Goal: Complete application form: Complete application form

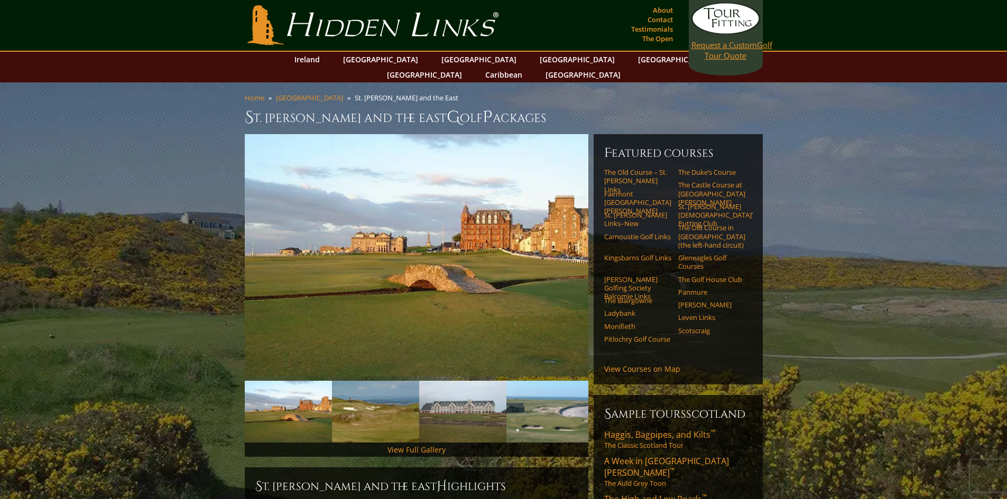
click at [712, 52] on link "Request a Custom Golf Tour Quote" at bounding box center [725, 32] width 69 height 58
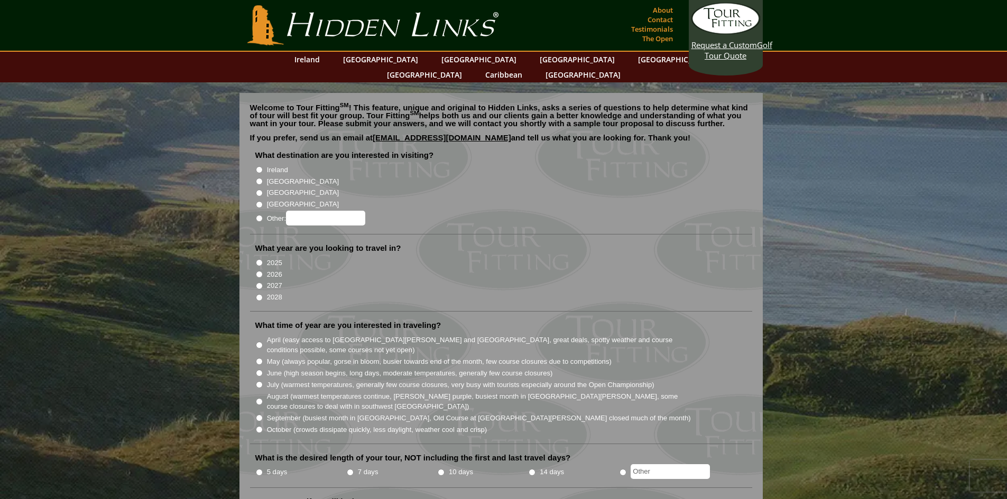
click at [261, 178] on input "[GEOGRAPHIC_DATA]" at bounding box center [259, 181] width 7 height 7
radio input "true"
click at [258, 271] on input "2026" at bounding box center [259, 274] width 7 height 7
radio input "true"
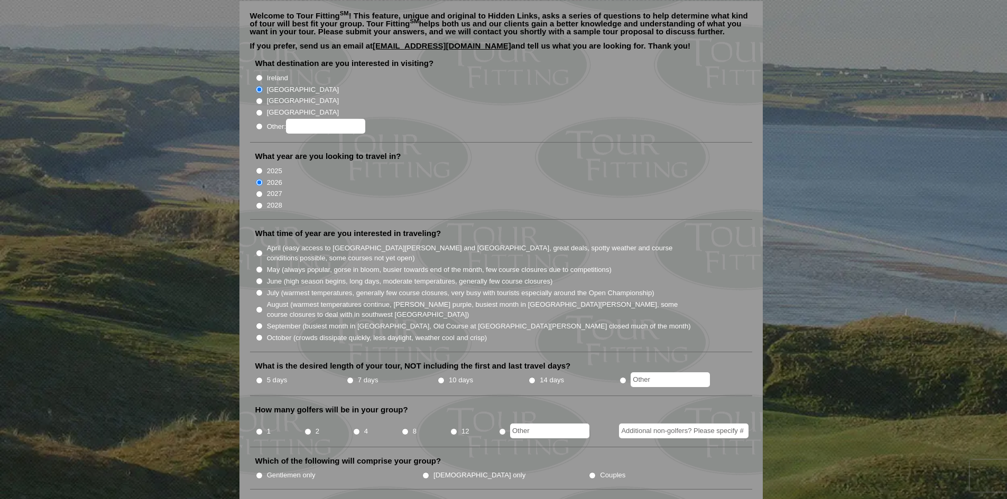
scroll to position [106, 0]
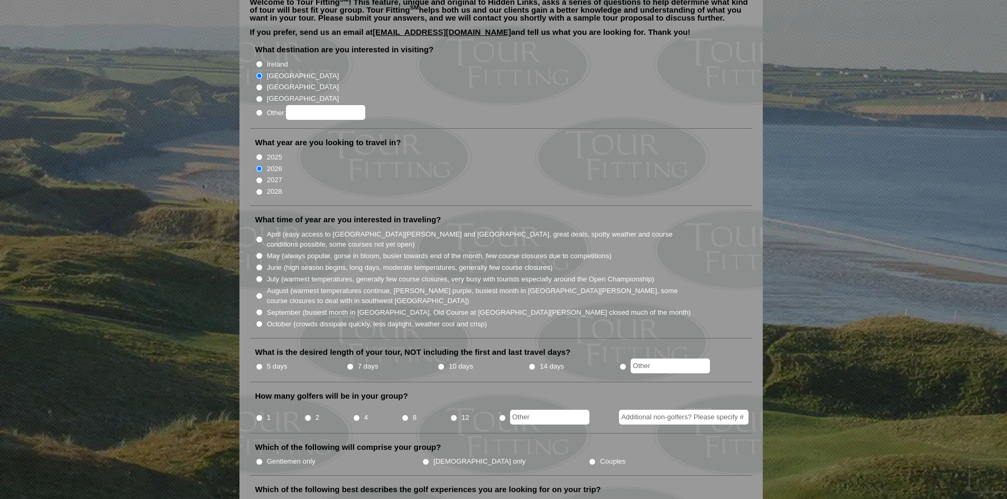
click at [259, 264] on input "June (high season begins, long days, moderate temperatures, generally few cours…" at bounding box center [259, 267] width 7 height 7
radio input "true"
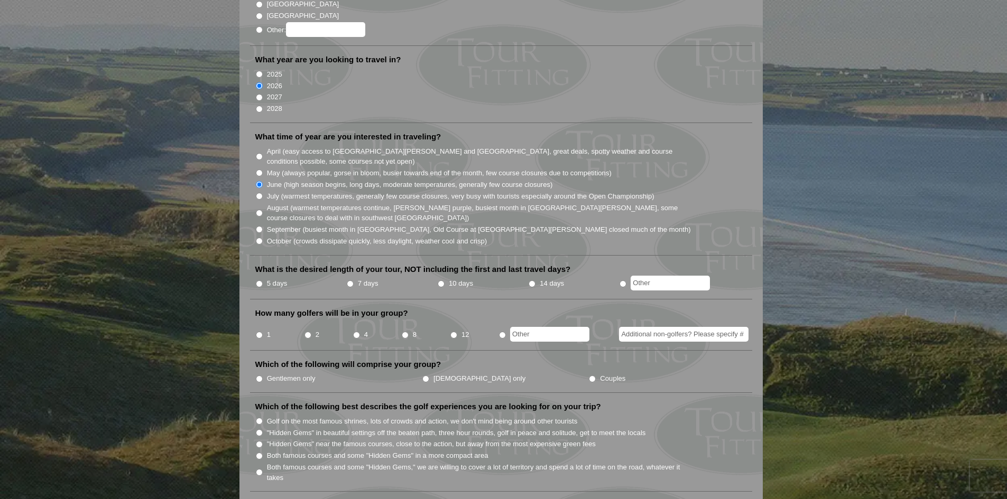
scroll to position [211, 0]
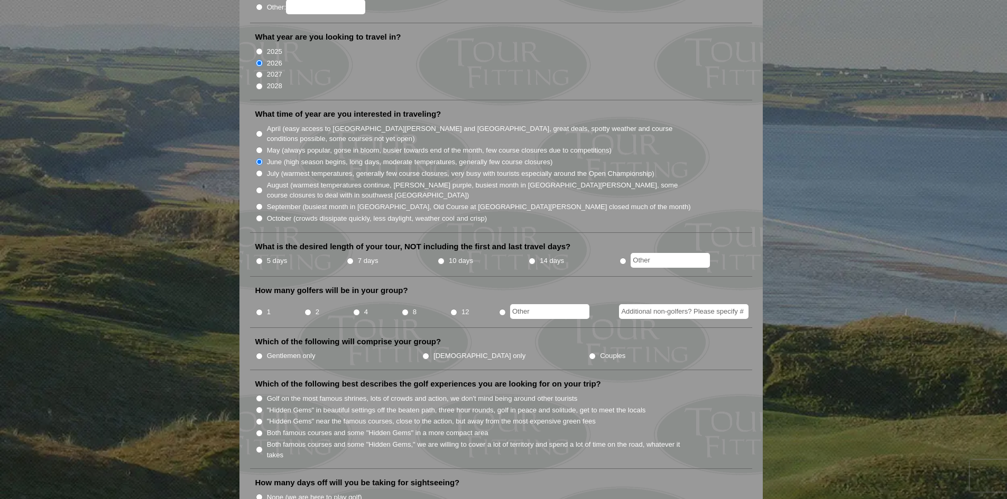
click at [257, 258] on input "5 days" at bounding box center [259, 261] width 7 height 7
radio input "true"
click at [402, 309] on input "8" at bounding box center [405, 312] width 7 height 7
radio input "true"
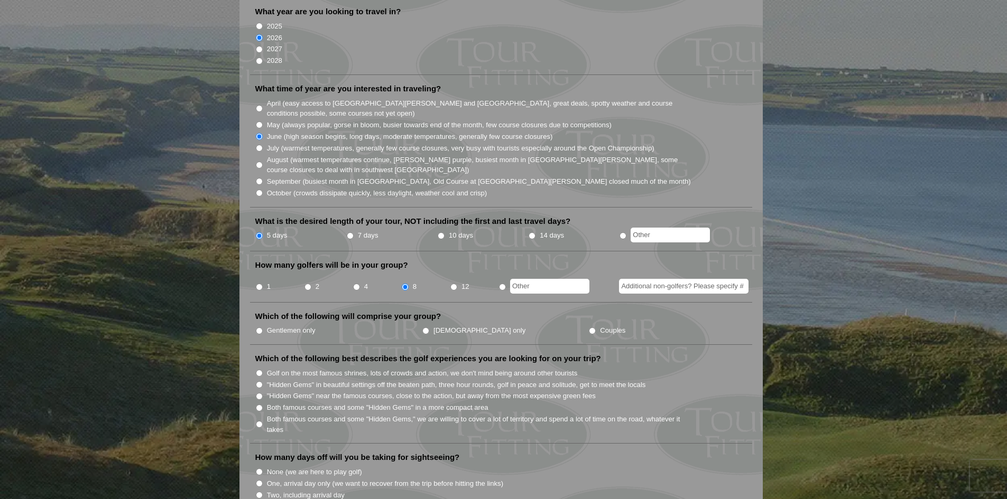
scroll to position [264, 0]
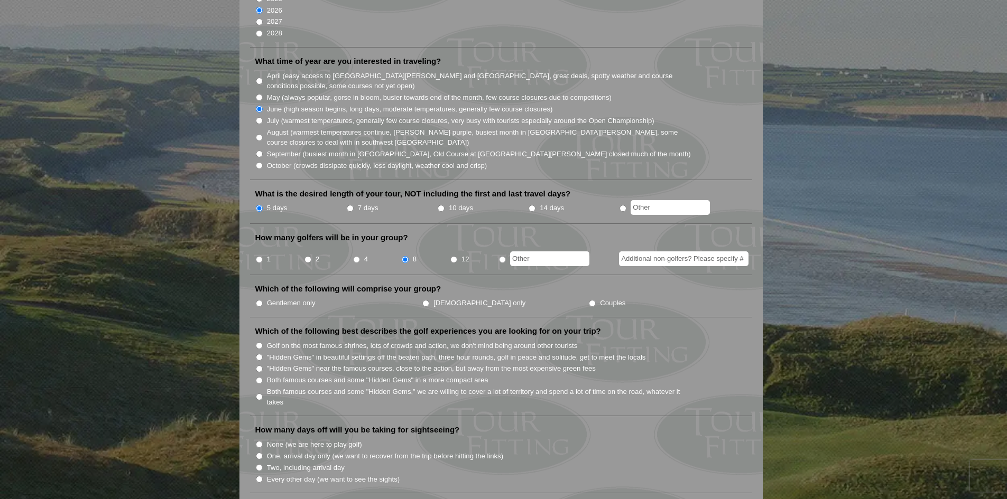
click at [263, 297] on li "Gentlemen only" at bounding box center [338, 303] width 166 height 12
click at [260, 300] on input "Gentlemen only" at bounding box center [259, 303] width 7 height 7
radio input "true"
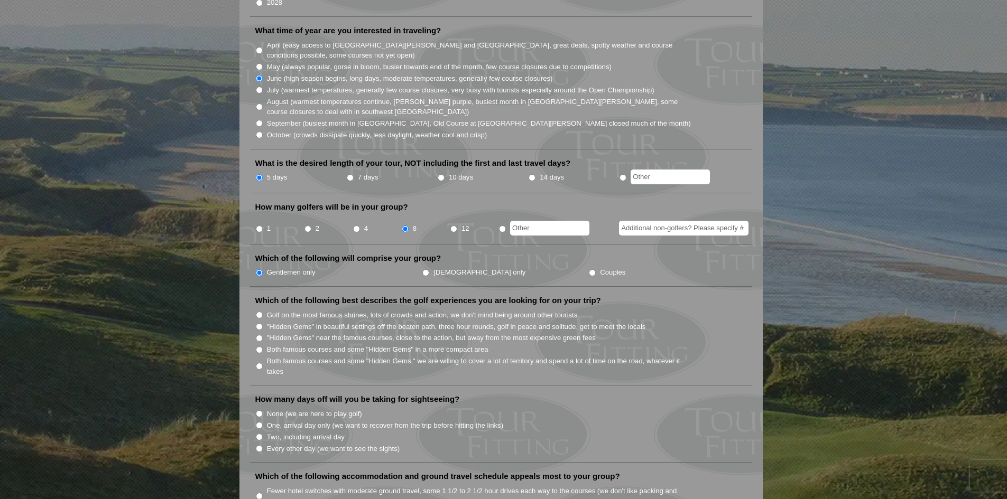
scroll to position [317, 0]
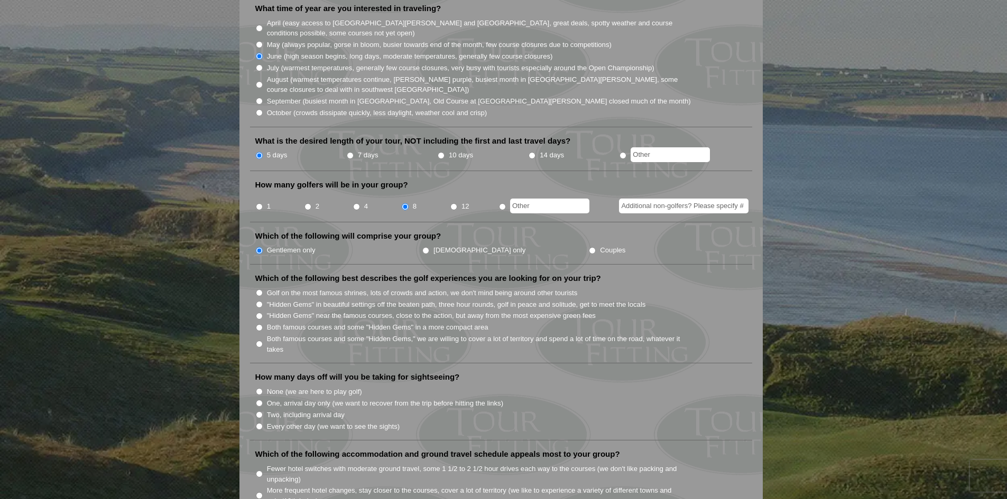
click at [259, 290] on input "Golf on the most famous shrines, lots of crowds and action, we don't mind being…" at bounding box center [259, 293] width 7 height 7
radio input "true"
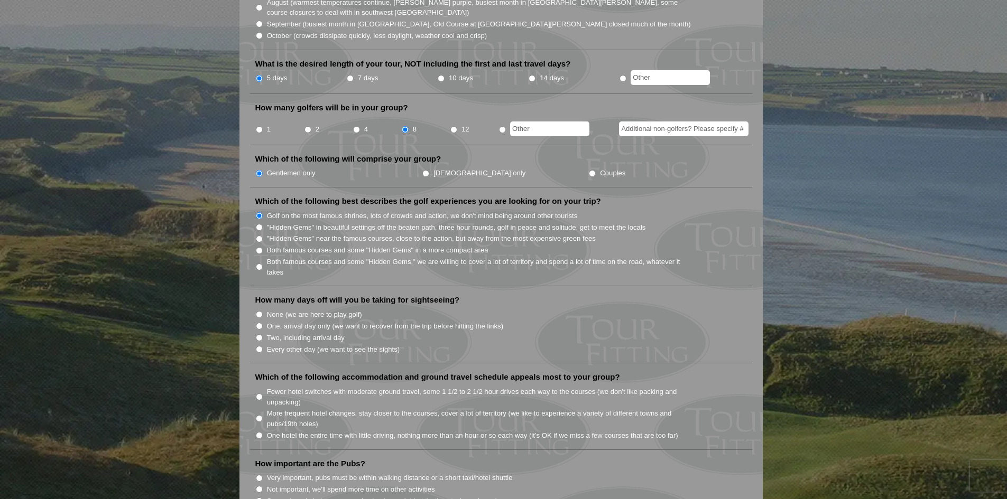
scroll to position [423, 0]
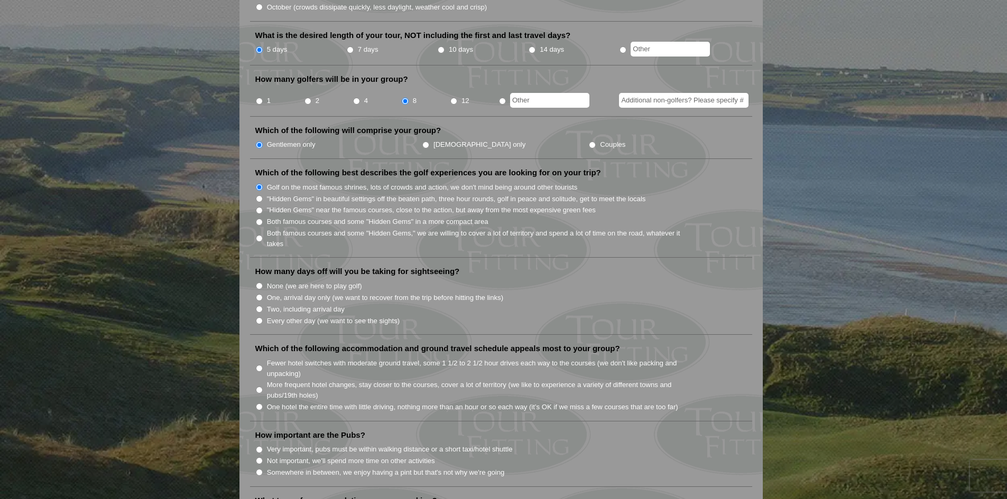
click at [259, 283] on input "None (we are here to play golf)" at bounding box center [259, 286] width 7 height 7
radio input "true"
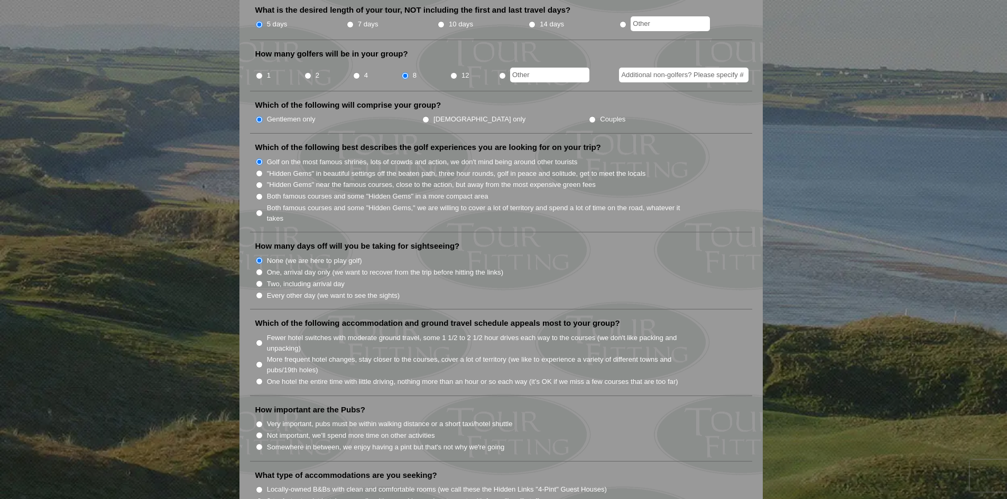
scroll to position [476, 0]
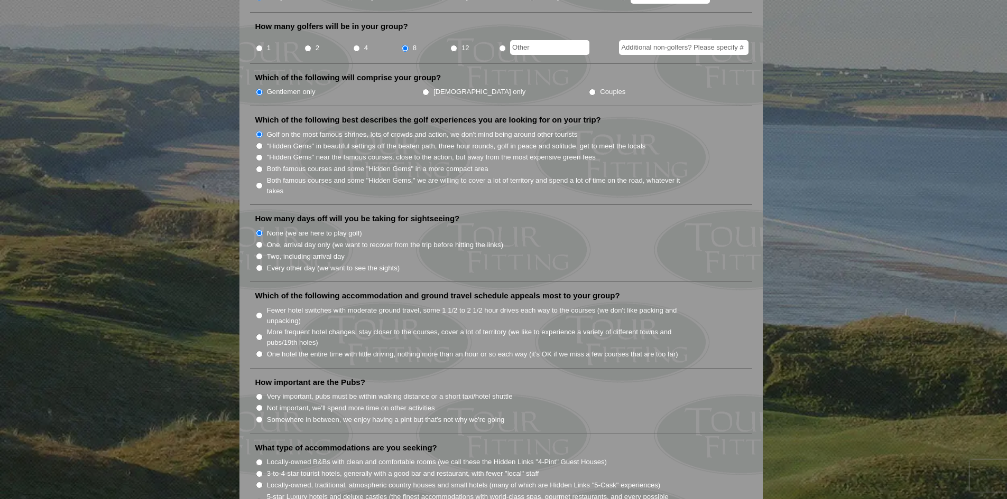
click at [259, 312] on input "Fewer hotel switches with moderate ground travel, some 1 1/2 to 2 1/2 hour driv…" at bounding box center [259, 315] width 7 height 7
radio input "true"
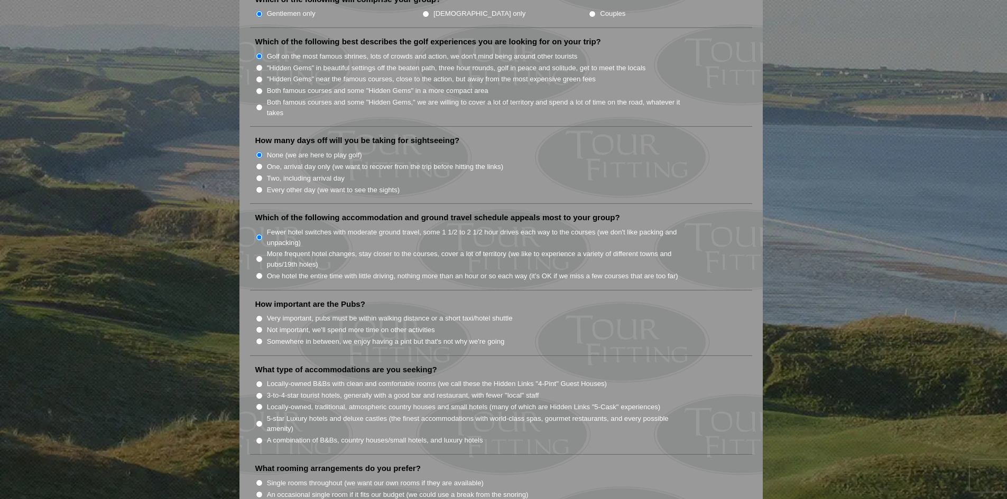
scroll to position [581, 0]
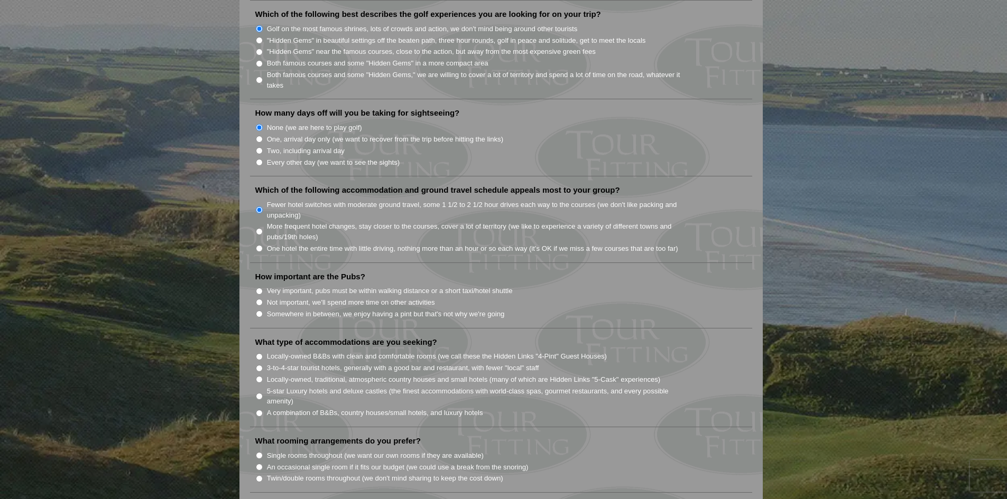
click at [259, 288] on input "Very important, pubs must be within walking distance or a short taxi/hotel shut…" at bounding box center [259, 291] width 7 height 7
radio input "true"
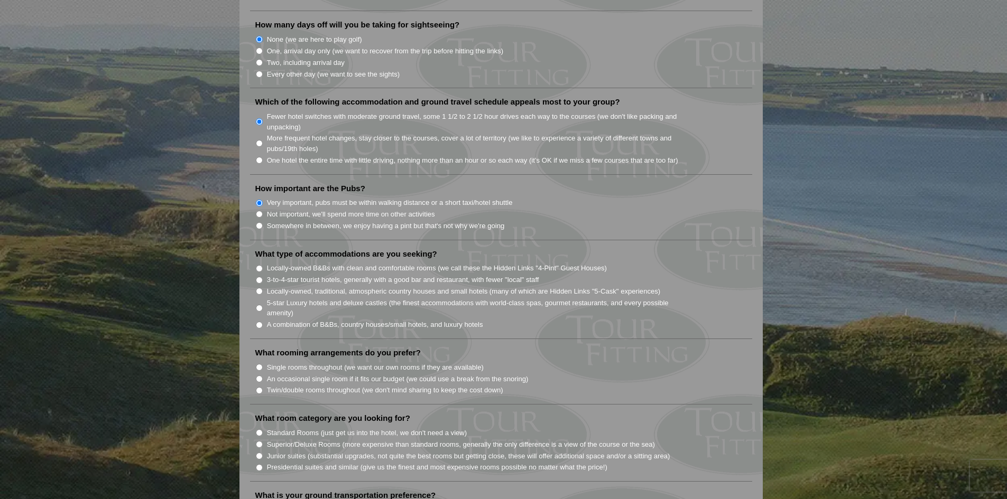
scroll to position [687, 0]
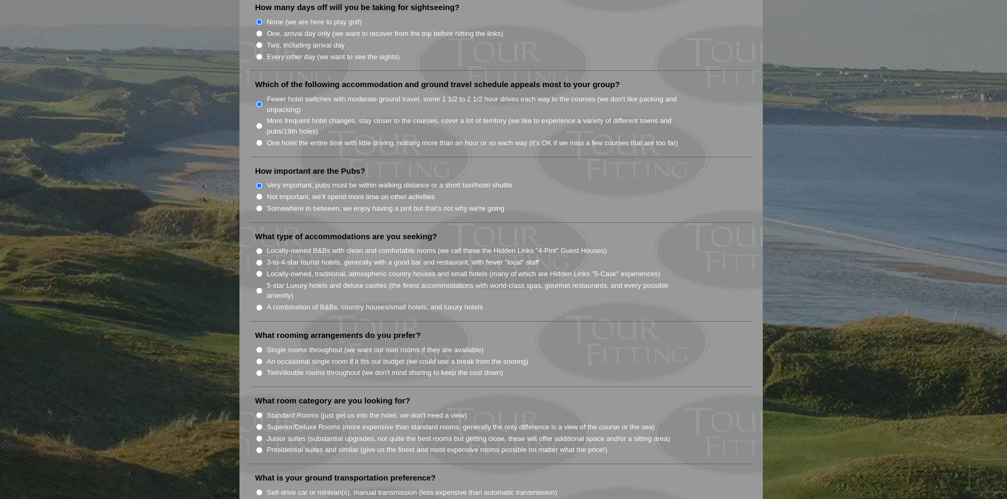
click at [263, 256] on li "3-to-4-star tourist hotels, generally with a good bar and restaurant, with fewe…" at bounding box center [505, 262] width 500 height 12
click at [260, 259] on input "3-to-4-star tourist hotels, generally with a good bar and restaurant, with fewe…" at bounding box center [259, 262] width 7 height 7
radio input "true"
click at [258, 248] on input "Locally-owned B&Bs with clean and comfortable rooms (we call these the Hidden L…" at bounding box center [259, 251] width 7 height 7
radio input "true"
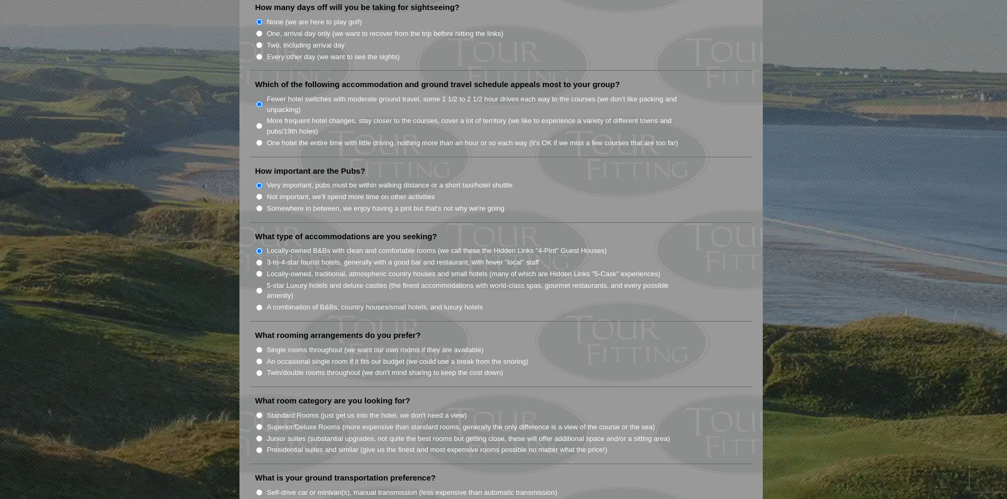
click at [259, 259] on input "3-to-4-star tourist hotels, generally with a good bar and restaurant, with fewe…" at bounding box center [259, 262] width 7 height 7
radio input "true"
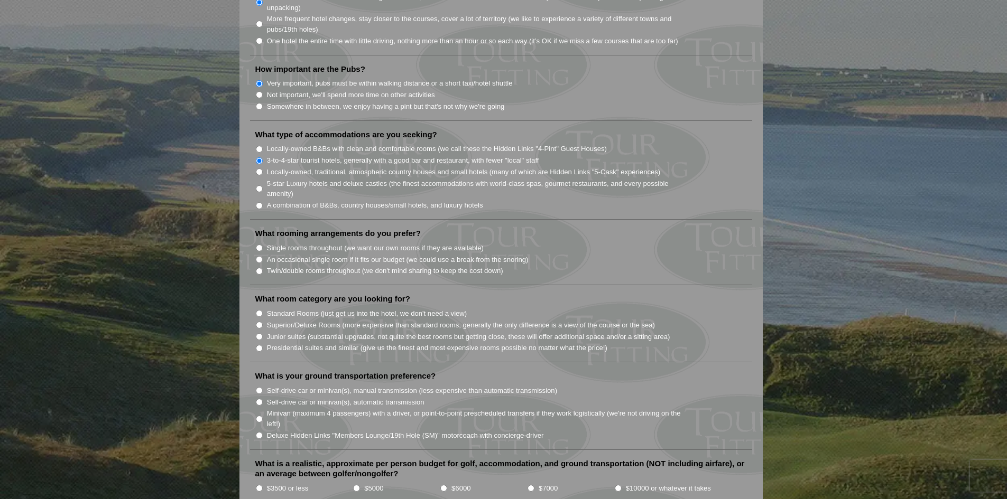
scroll to position [793, 0]
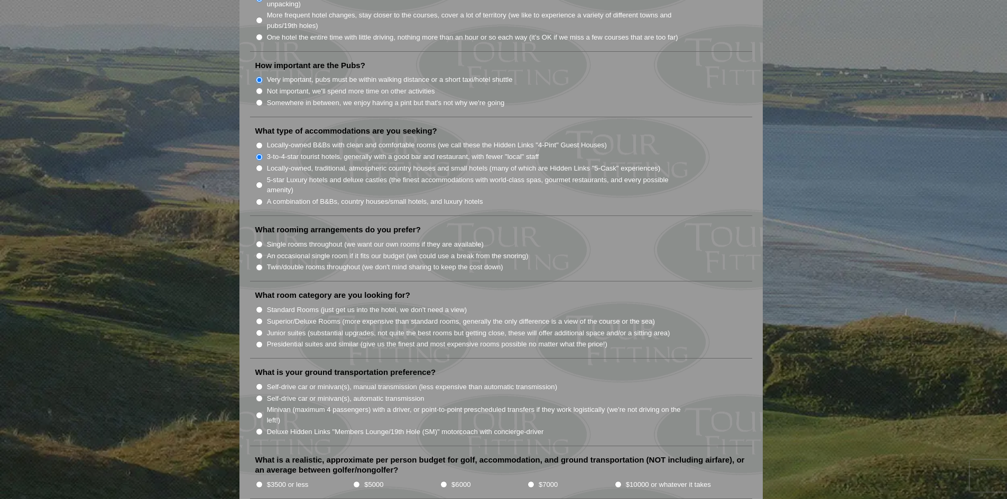
click at [261, 253] on input "An occasional single room if it fits our budget (we could use a break from the …" at bounding box center [259, 256] width 7 height 7
radio input "true"
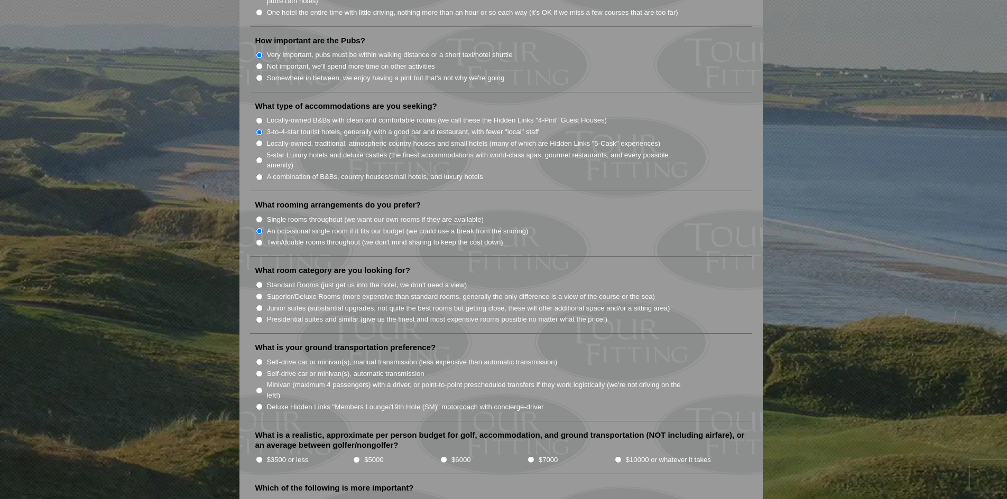
scroll to position [846, 0]
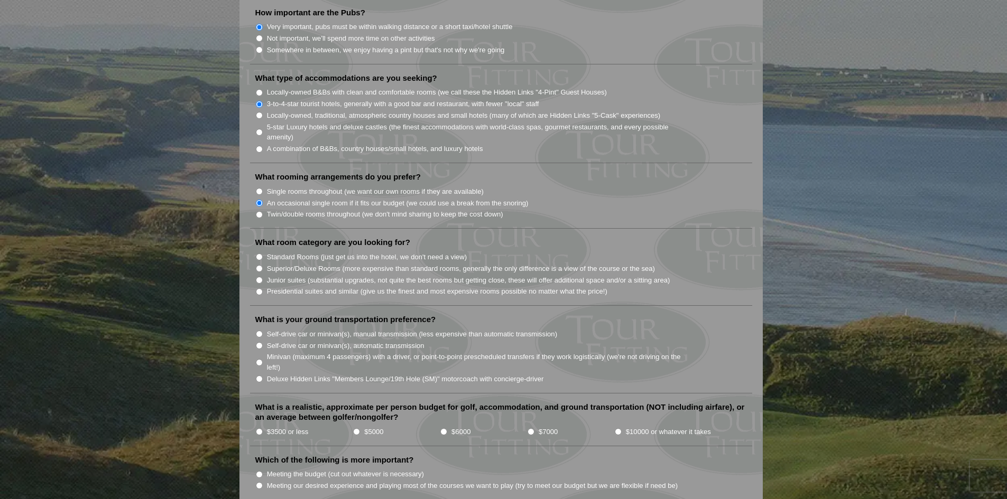
click at [258, 254] on input "Standard Rooms (just get us into the hotel, we don't need a view)" at bounding box center [259, 257] width 7 height 7
radio input "true"
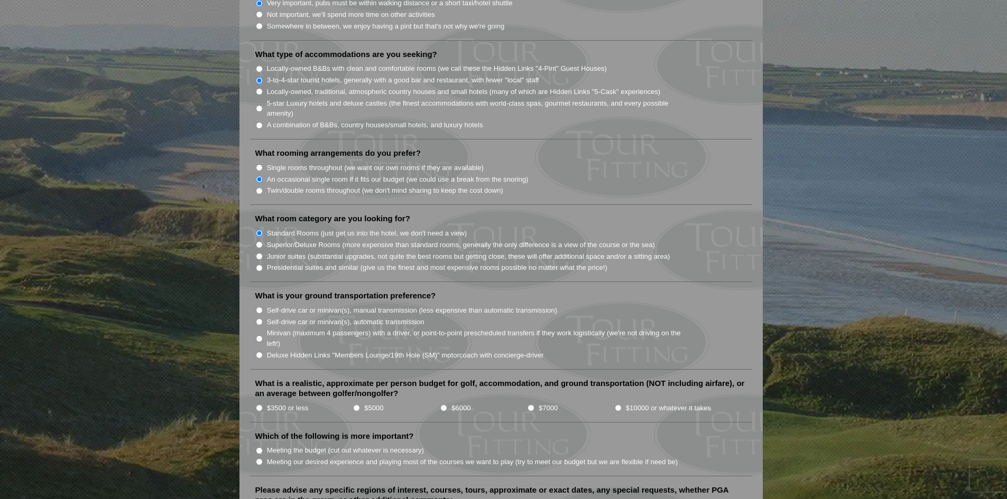
scroll to position [898, 0]
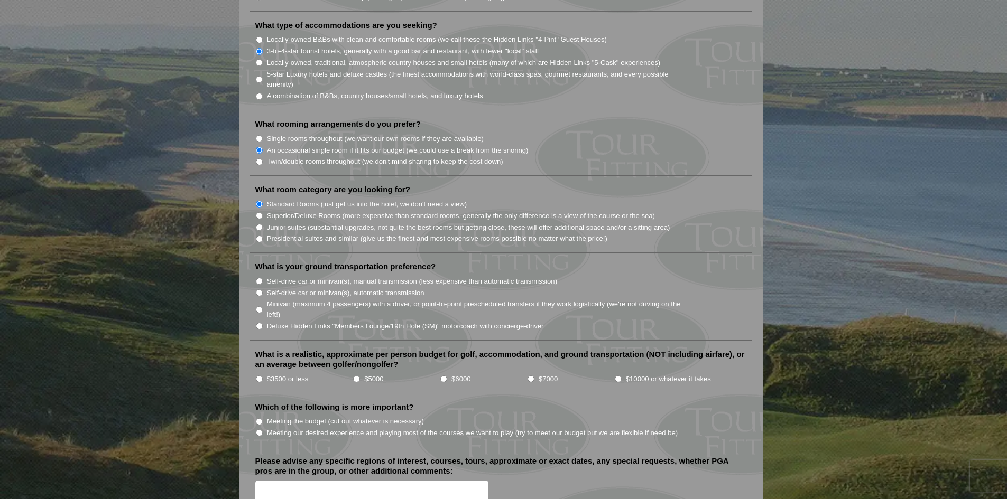
click at [257, 323] on input "Deluxe Hidden Links "Members Lounge/19th Hole (SM)" motorcoach with concierge-d…" at bounding box center [259, 326] width 7 height 7
radio input "true"
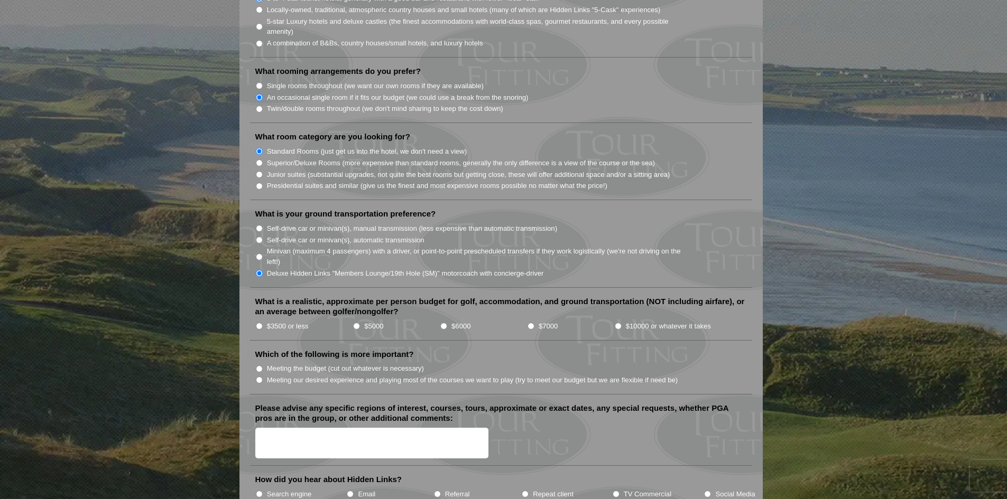
click at [358, 323] on input "$5000" at bounding box center [356, 326] width 7 height 7
radio input "true"
click at [442, 323] on input "$6000" at bounding box center [443, 326] width 7 height 7
radio input "true"
click at [358, 323] on input "$5000" at bounding box center [356, 326] width 7 height 7
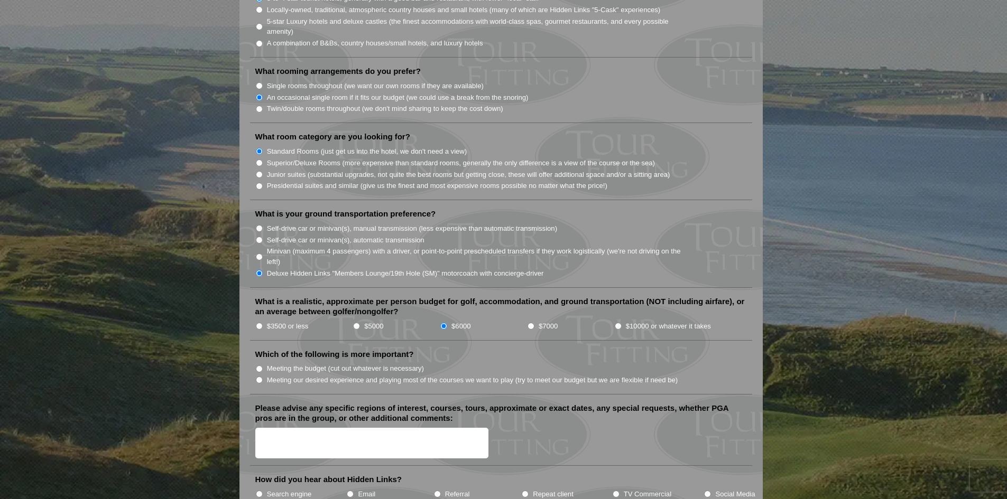
radio input "true"
click at [261, 377] on input "Meeting our desired experience and playing most of the courses we want to play …" at bounding box center [259, 380] width 7 height 7
radio input "true"
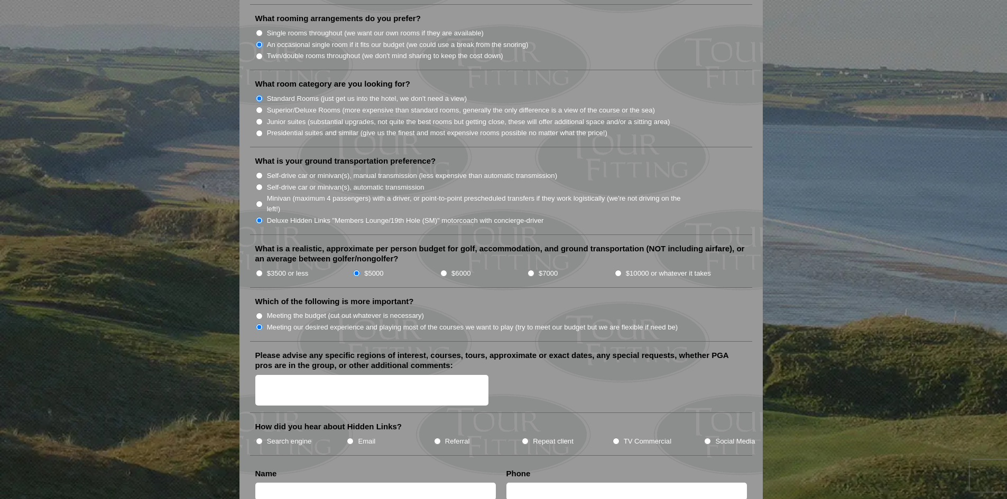
click at [300, 375] on textarea "Please advise any specific regions of interest, courses, tours, approximate or …" at bounding box center [372, 390] width 234 height 31
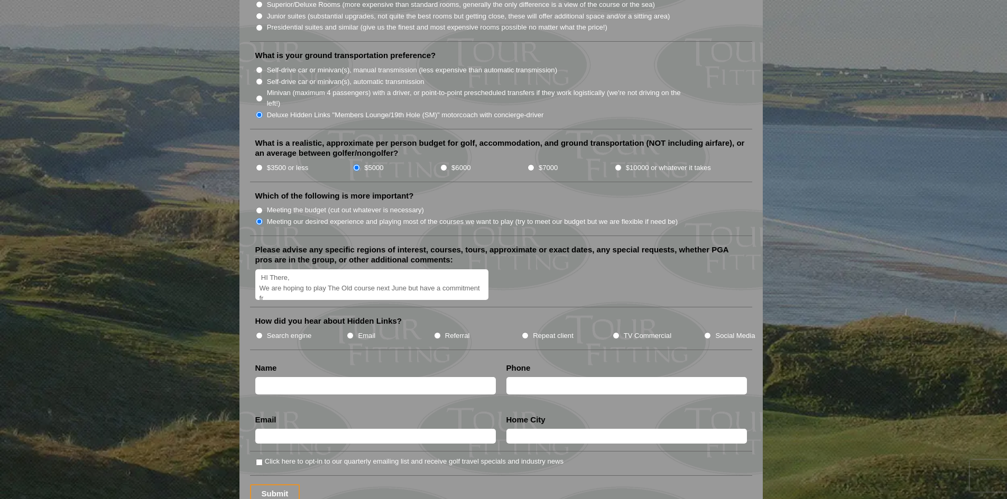
scroll to position [2, 0]
type textarea "HI There, We are hoping to play The Old course next June but have a commitment …"
click at [349, 377] on input "text" at bounding box center [375, 385] width 240 height 17
type input "[PERSON_NAME]"
type input "6135135789"
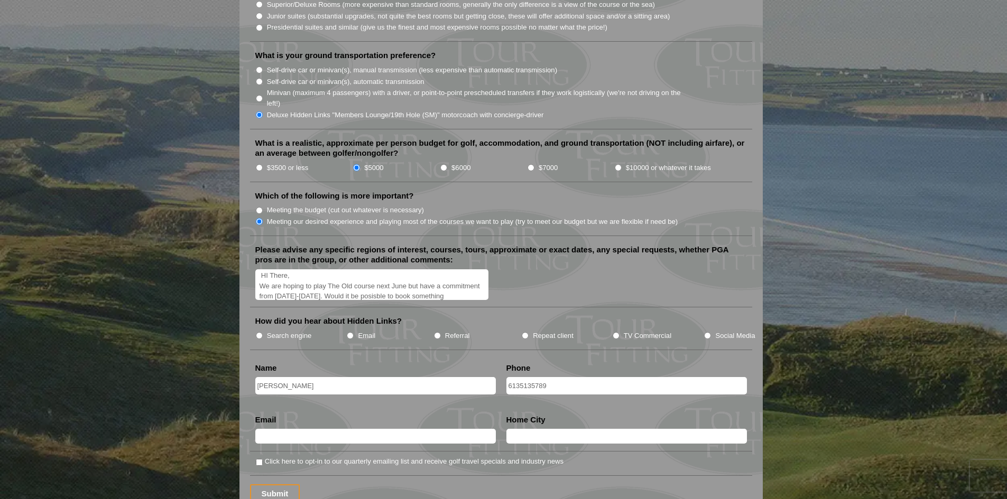
type input "[EMAIL_ADDRESS][DOMAIN_NAME]"
type input "[GEOGRAPHIC_DATA]"
click at [398, 278] on textarea "HI There, We are hoping to play The Old course next June but have a commitment …" at bounding box center [372, 285] width 234 height 31
click at [401, 276] on textarea "HI There, We are hoping to play The Old course next June but have a commitment …" at bounding box center [372, 285] width 234 height 31
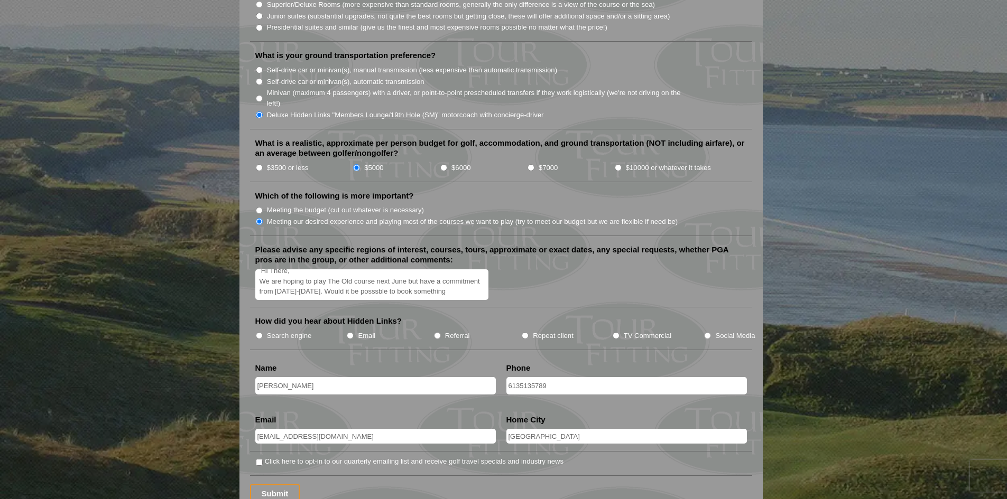
click at [470, 275] on textarea "HI There, We are hoping to play The Old course next June but have a commitment …" at bounding box center [372, 285] width 234 height 31
click at [475, 278] on textarea "HI There, We are hoping to play The Old course next June but have a commitment …" at bounding box center [372, 285] width 234 height 31
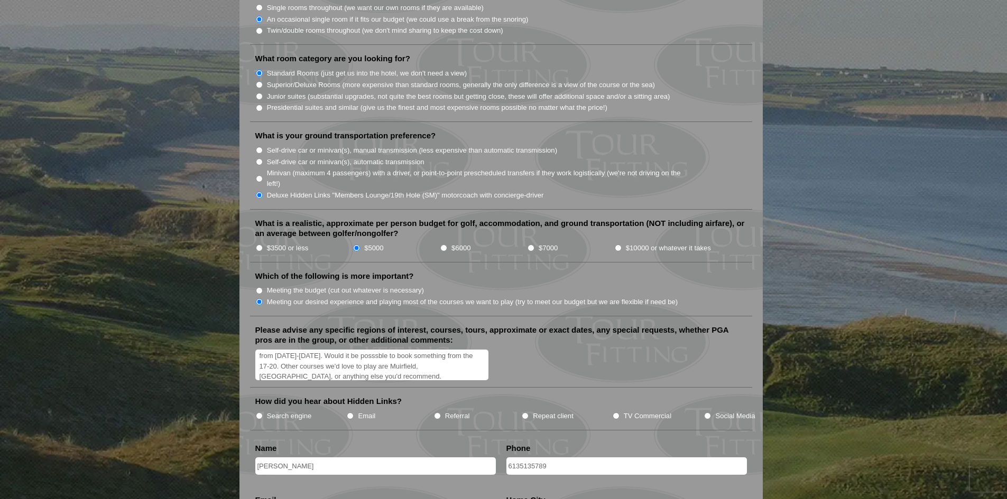
scroll to position [1057, 0]
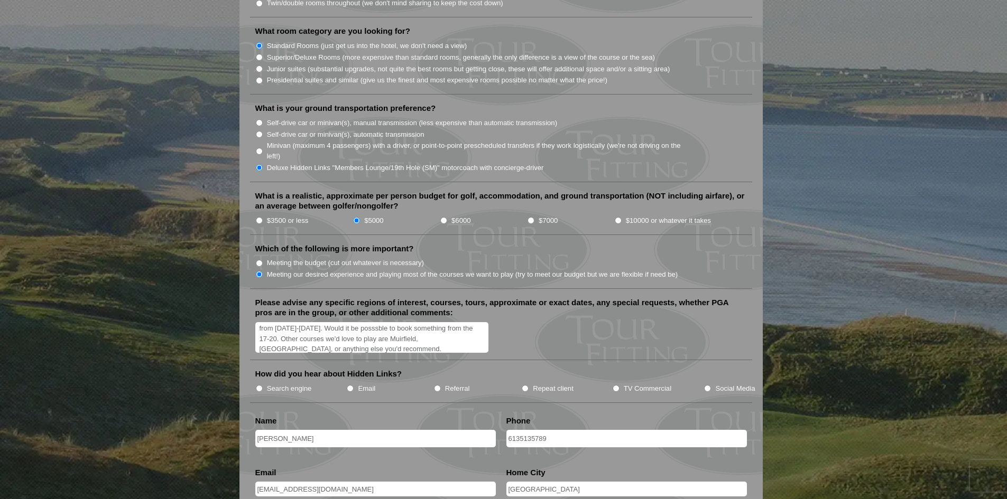
click at [403, 322] on textarea "HI There, We are hoping to play The Old course next June but have a commitment …" at bounding box center [372, 337] width 234 height 31
click at [405, 322] on textarea "HI There, We are hoping to play The Old course next June but have a commitment …" at bounding box center [372, 337] width 234 height 31
click at [413, 333] on textarea "HI There, We are hoping to play The Old course next June but have a commitment …" at bounding box center [372, 337] width 234 height 31
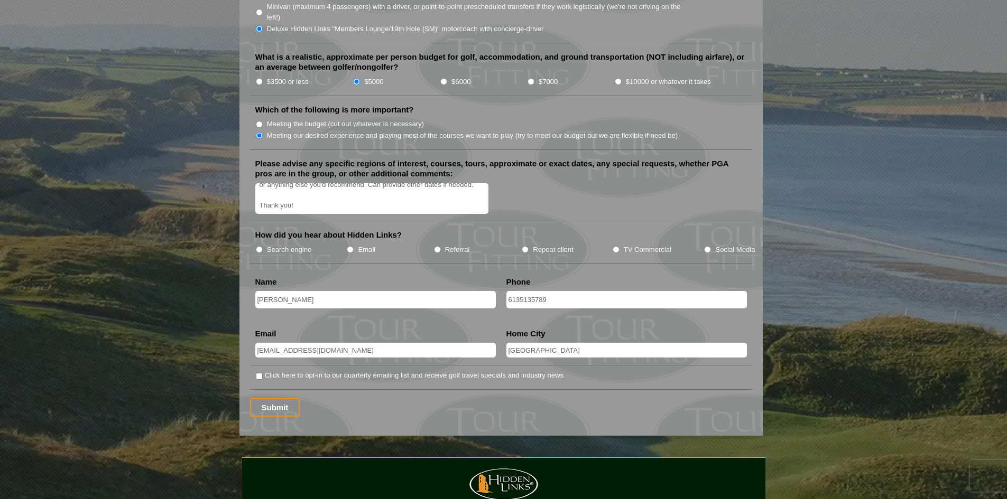
scroll to position [1216, 0]
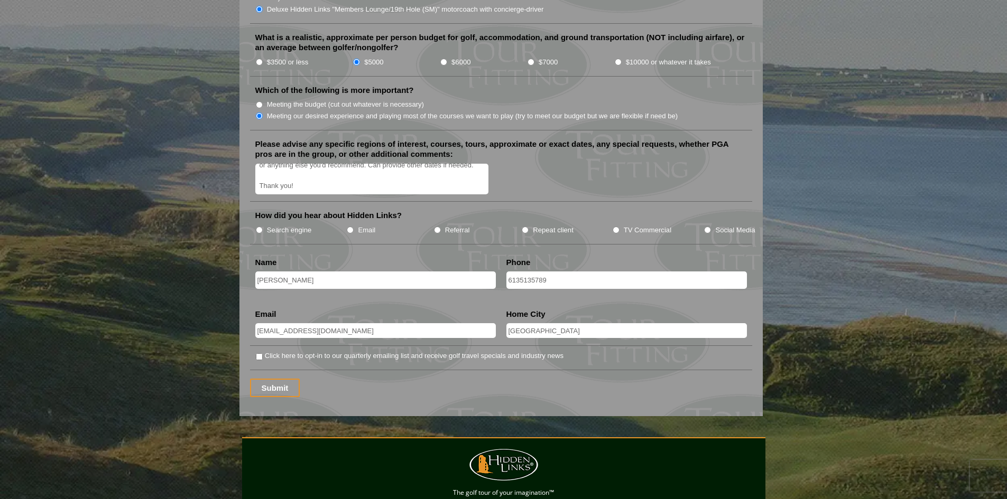
type textarea "HI There, We are hoping to play The Old course next June but have a commitment …"
click at [257, 227] on input "Search engine" at bounding box center [259, 230] width 7 height 7
radio input "true"
click at [280, 379] on input "Submit" at bounding box center [275, 388] width 50 height 18
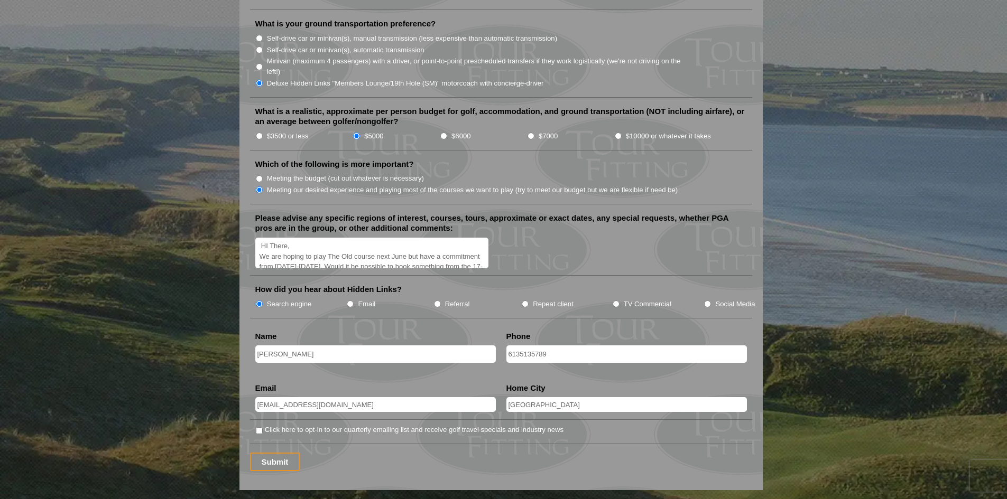
scroll to position [1163, 0]
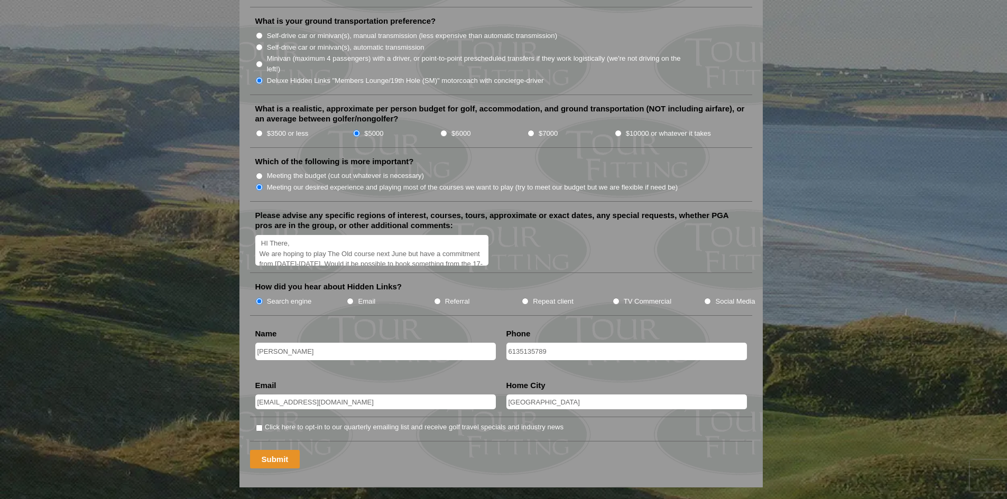
click at [291, 450] on input "Submit" at bounding box center [275, 459] width 50 height 18
